Goal: Find specific page/section: Find specific page/section

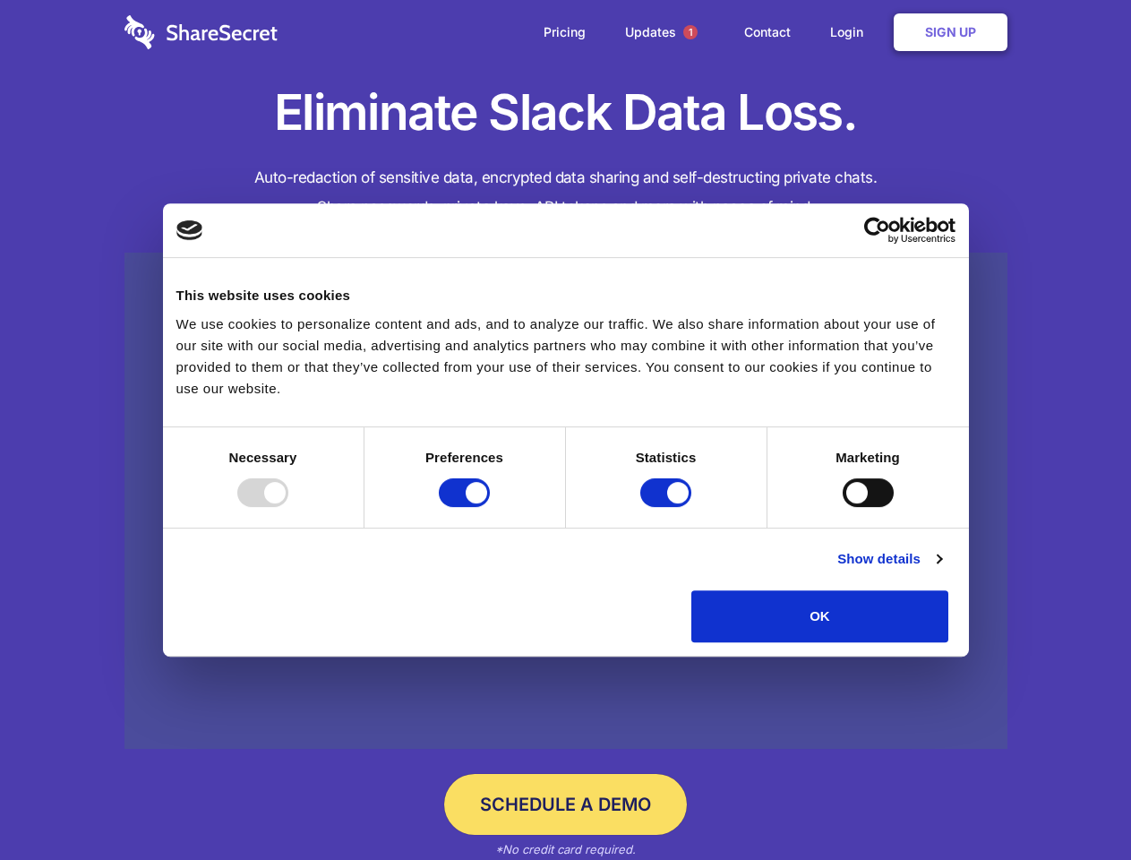
click at [288, 507] on div at bounding box center [262, 492] width 51 height 29
click at [490, 507] on input "Preferences" at bounding box center [464, 492] width 51 height 29
checkbox input "false"
click at [668, 507] on input "Statistics" at bounding box center [665, 492] width 51 height 29
checkbox input "false"
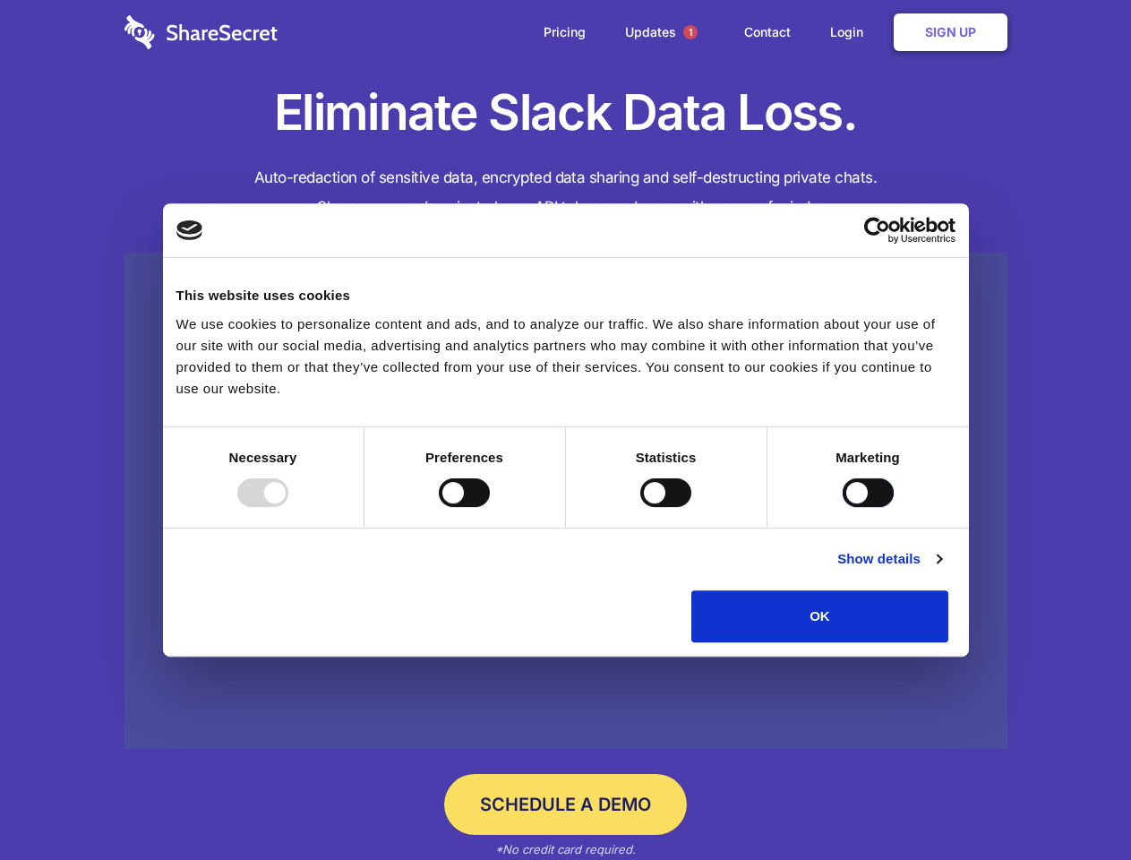
click at [843, 507] on input "Marketing" at bounding box center [868, 492] width 51 height 29
checkbox input "true"
click at [941, 570] on link "Show details" at bounding box center [890, 558] width 104 height 21
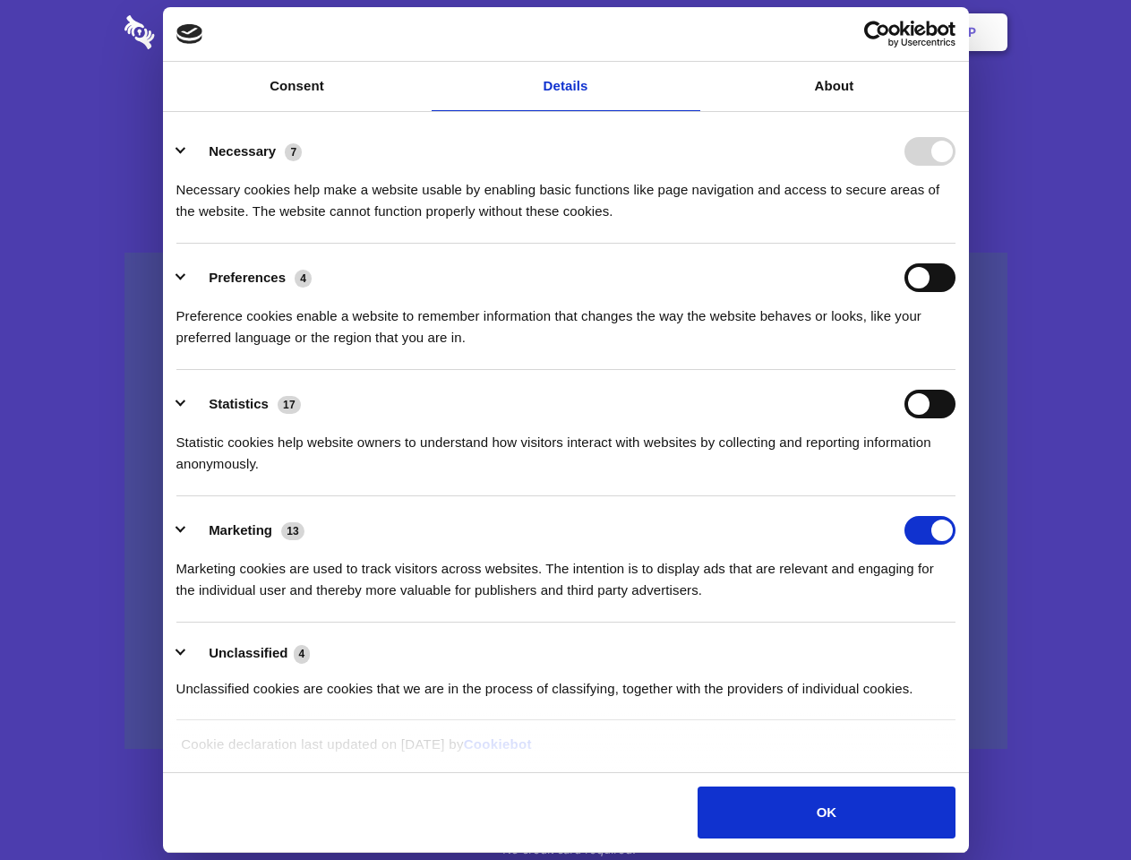
click at [956, 244] on li "Necessary 7 Necessary cookies help make a website usable by enabling basic func…" at bounding box center [565, 180] width 779 height 126
click at [690, 32] on span "1" at bounding box center [690, 32] width 14 height 14
